Goal: Task Accomplishment & Management: Manage account settings

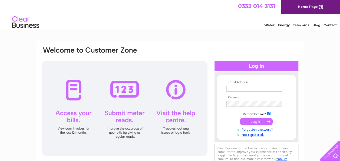
type input "dan.newall@peandsportshub.co.uk"
click at [259, 120] on input "submit" at bounding box center [256, 121] width 33 height 8
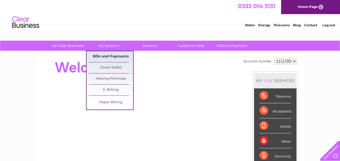
click at [105, 56] on link "Bills and Payments" at bounding box center [111, 56] width 45 height 11
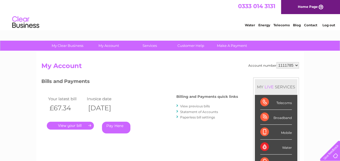
click at [70, 125] on link "." at bounding box center [70, 126] width 47 height 8
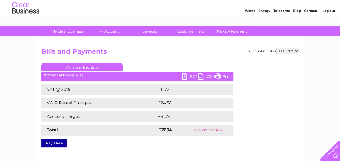
scroll to position [15, 0]
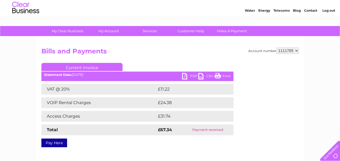
click at [228, 74] on link "Print" at bounding box center [223, 77] width 16 height 8
